Goal: Task Accomplishment & Management: Use online tool/utility

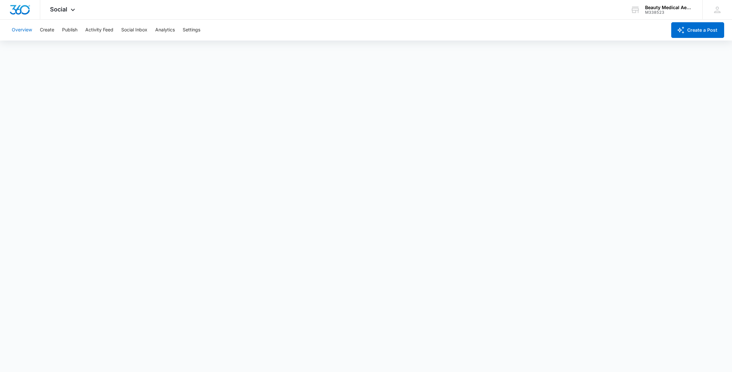
click at [24, 31] on button "Overview" at bounding box center [22, 30] width 20 height 21
click at [73, 9] on icon at bounding box center [73, 12] width 8 height 8
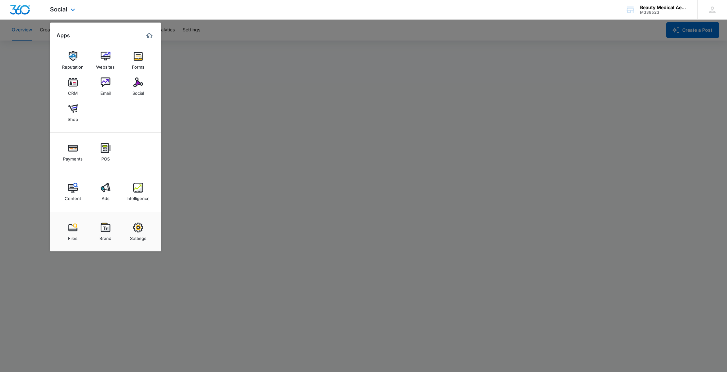
click at [149, 36] on img "Marketing 360® Dashboard" at bounding box center [149, 36] width 8 height 8
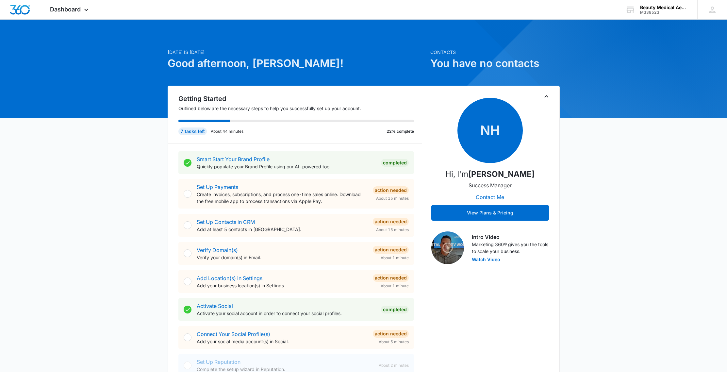
click at [187, 339] on div at bounding box center [188, 337] width 8 height 8
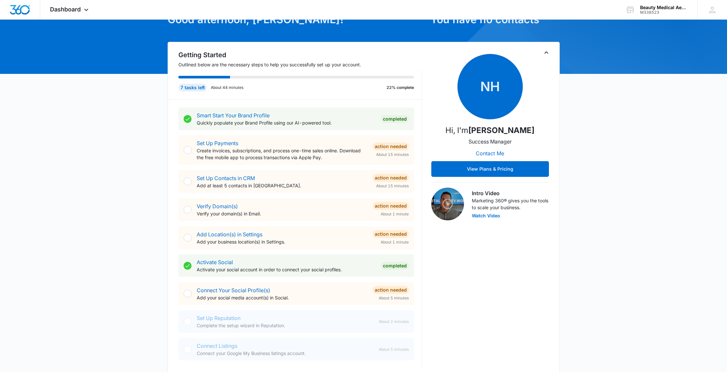
scroll to position [59, 0]
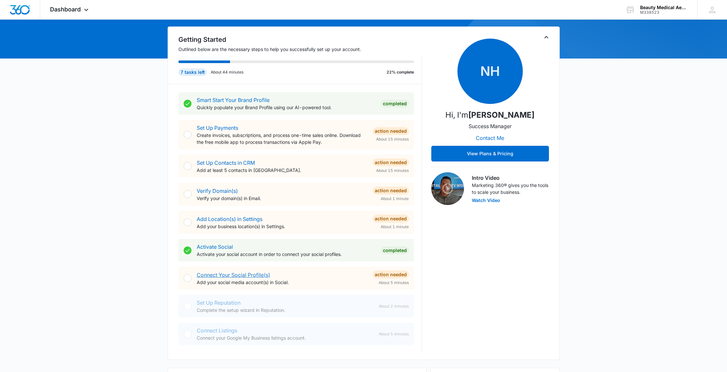
click at [256, 276] on link "Connect Your Social Profile(s)" at bounding box center [234, 275] width 74 height 7
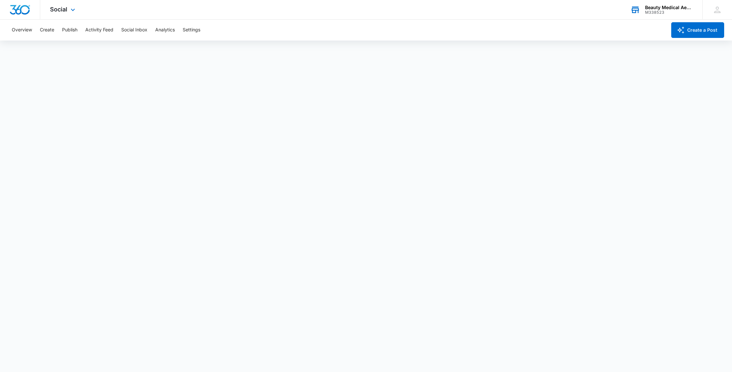
click at [659, 6] on div "Beauty Medical Aesthetics" at bounding box center [669, 7] width 48 height 5
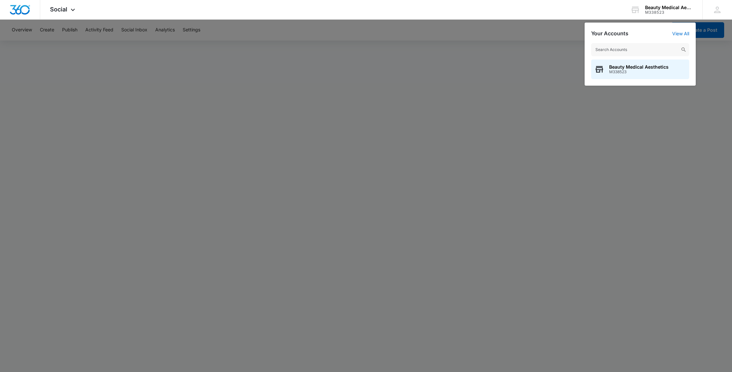
click at [327, 29] on div at bounding box center [366, 186] width 732 height 372
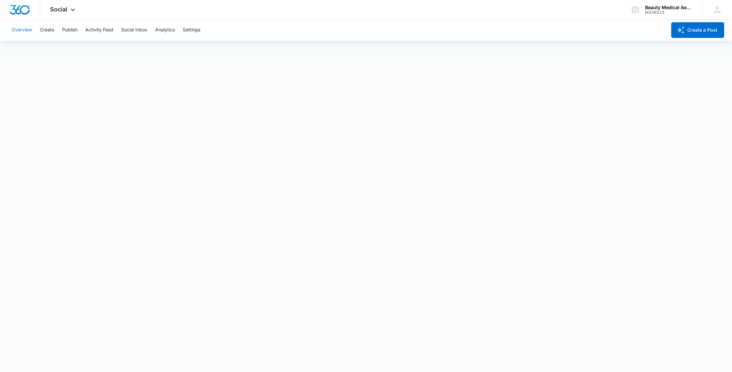
click at [18, 29] on button "Overview" at bounding box center [22, 30] width 20 height 21
click at [73, 9] on icon at bounding box center [73, 12] width 8 height 8
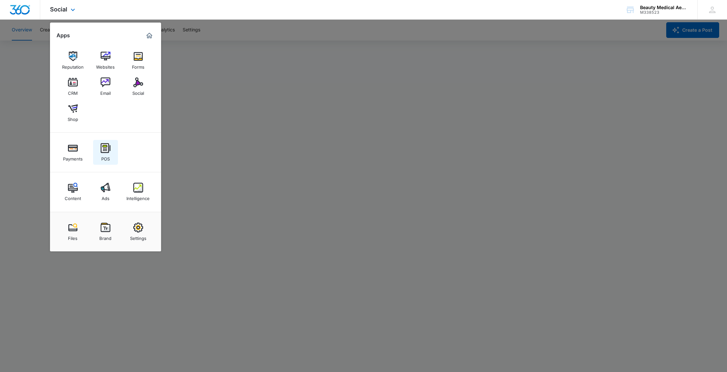
click at [106, 147] on img at bounding box center [106, 148] width 10 height 10
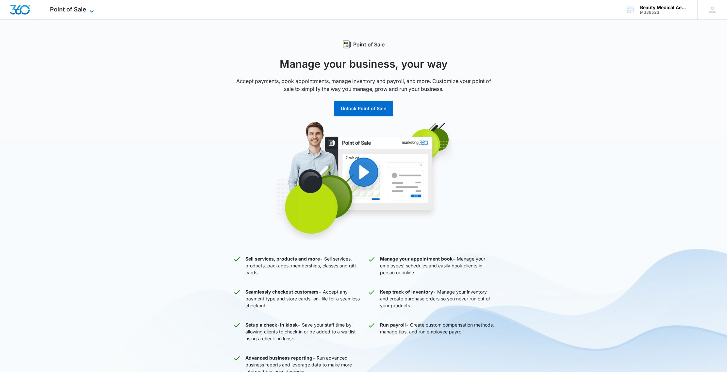
click at [88, 11] on icon at bounding box center [92, 12] width 8 height 8
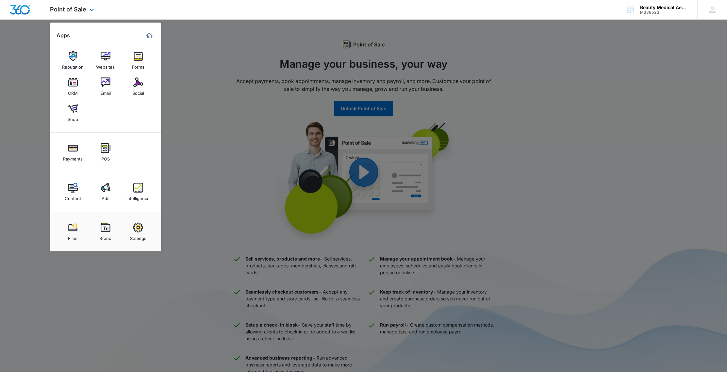
click at [149, 38] on img "Marketing 360® Dashboard" at bounding box center [149, 36] width 8 height 8
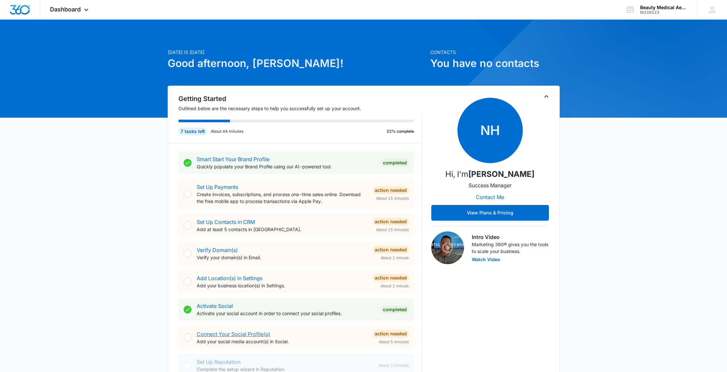
click at [250, 334] on link "Connect Your Social Profile(s)" at bounding box center [234, 334] width 74 height 7
